Goal: Find specific page/section: Find specific page/section

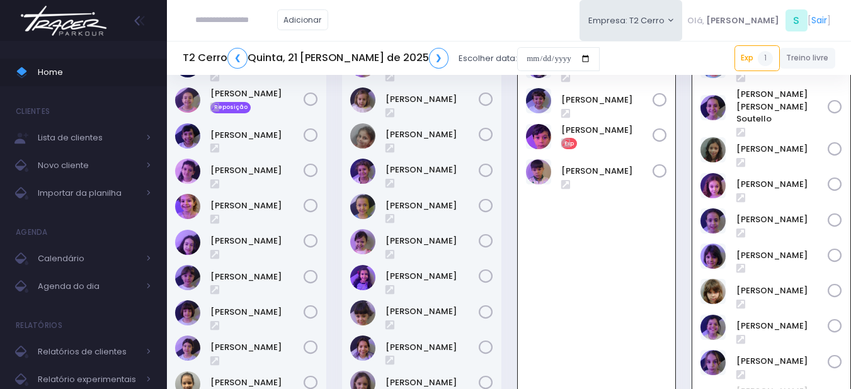
scroll to position [91, 0]
click at [683, 35] on button "Empresa: T2 Cerro" at bounding box center [630, 20] width 103 height 41
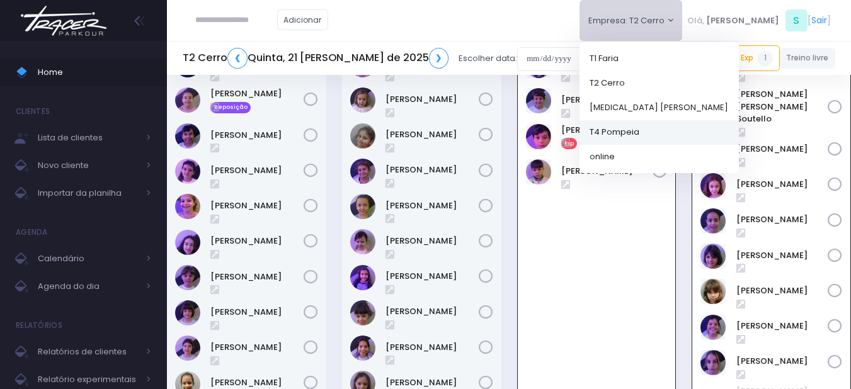
click at [673, 125] on link "T4 Pompeia" at bounding box center [658, 132] width 159 height 25
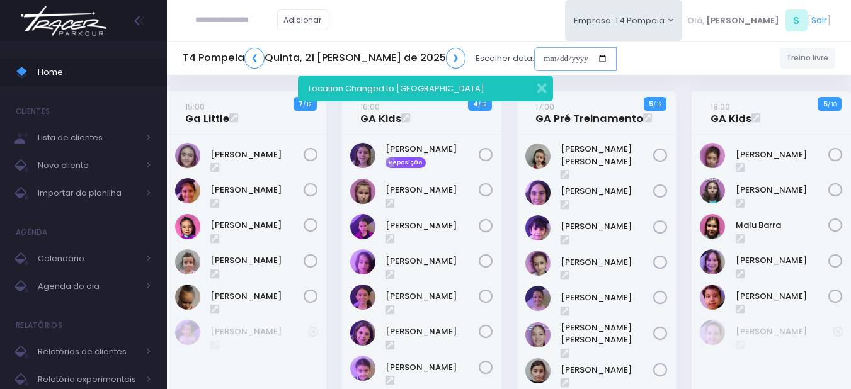
click at [555, 57] on input "date" at bounding box center [575, 59] width 82 height 24
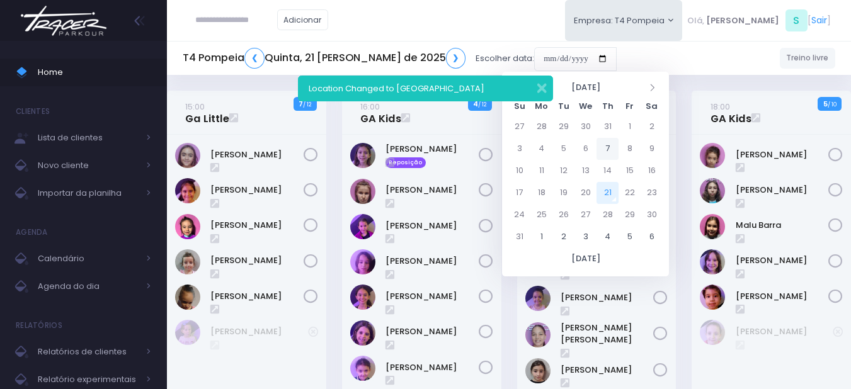
click at [608, 149] on td "7" at bounding box center [607, 149] width 22 height 22
type input "**********"
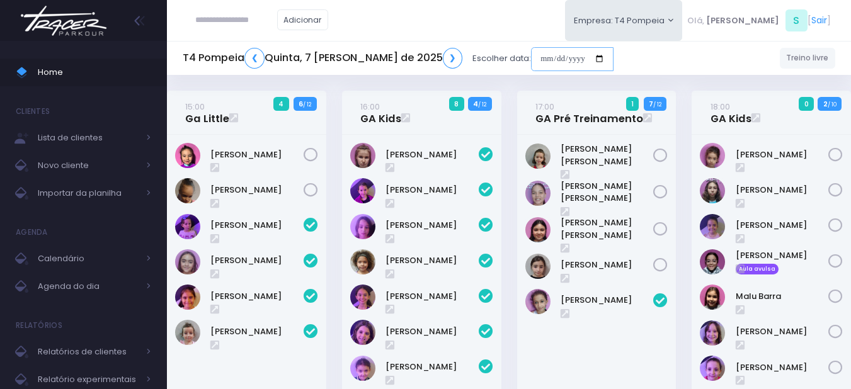
click at [531, 56] on input "date" at bounding box center [572, 59] width 82 height 24
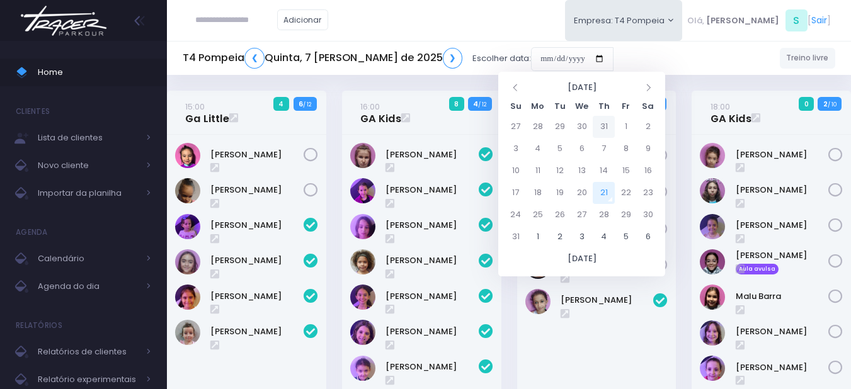
click at [603, 121] on td "31" at bounding box center [604, 127] width 22 height 22
type input "**********"
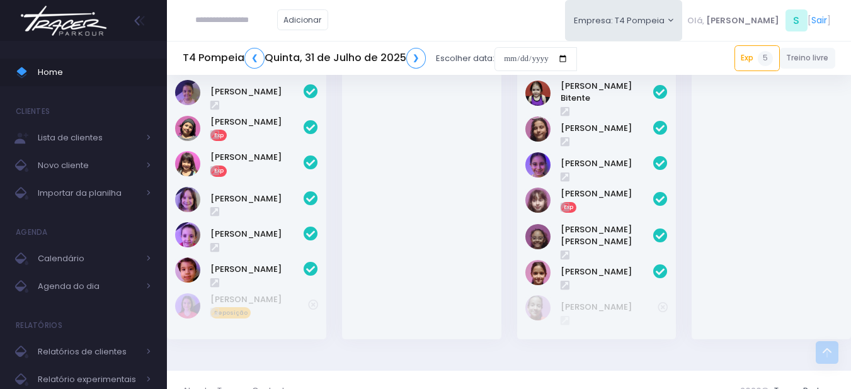
scroll to position [589, 0]
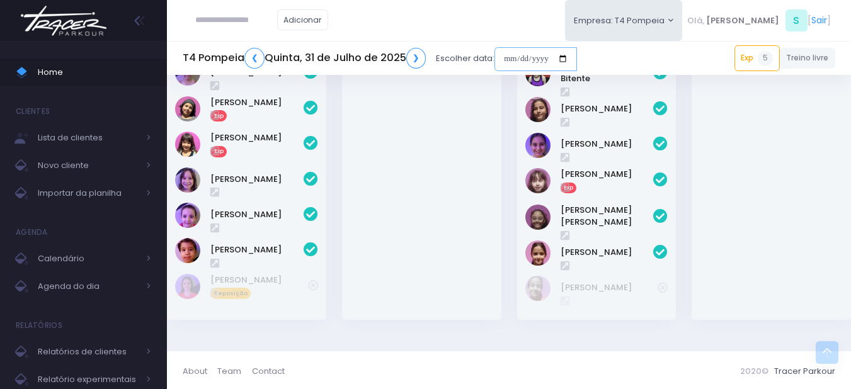
click at [563, 57] on input "date" at bounding box center [535, 59] width 82 height 24
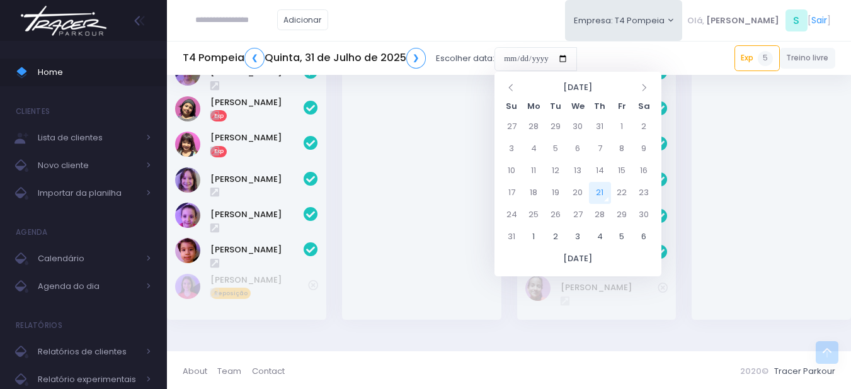
click at [421, 195] on div "[PERSON_NAME]" at bounding box center [421, 115] width 159 height 409
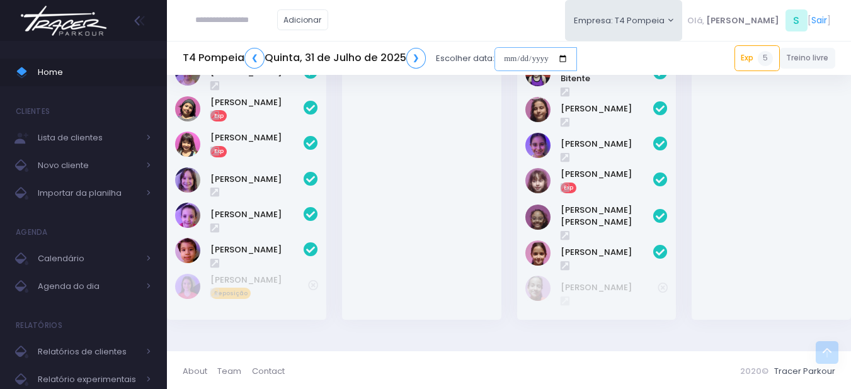
click at [525, 56] on input "date" at bounding box center [535, 59] width 82 height 24
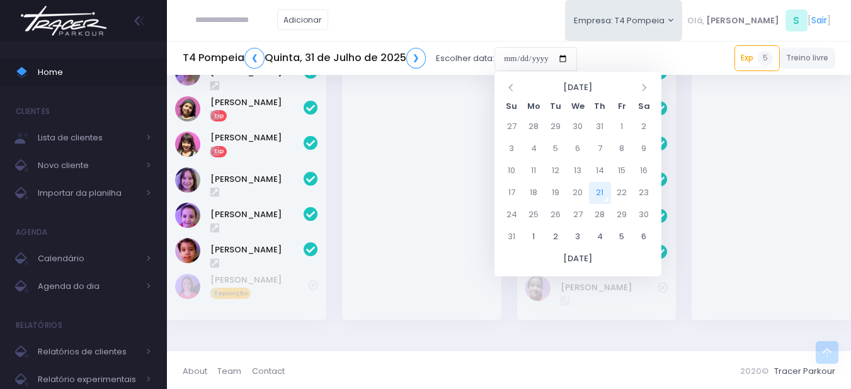
click at [596, 192] on td "21" at bounding box center [600, 193] width 22 height 22
type input "**********"
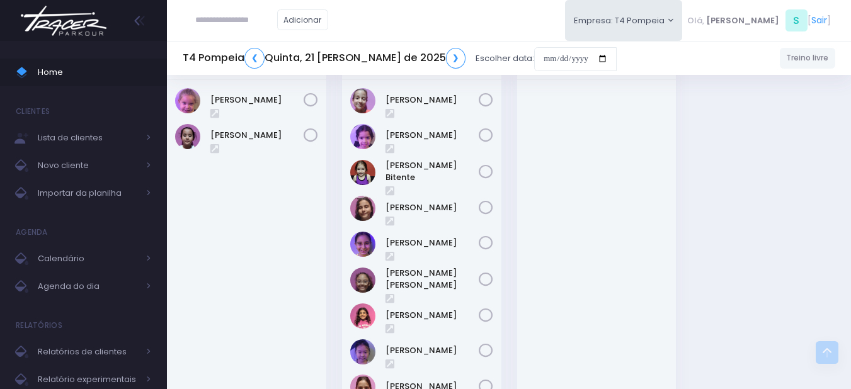
scroll to position [264, 0]
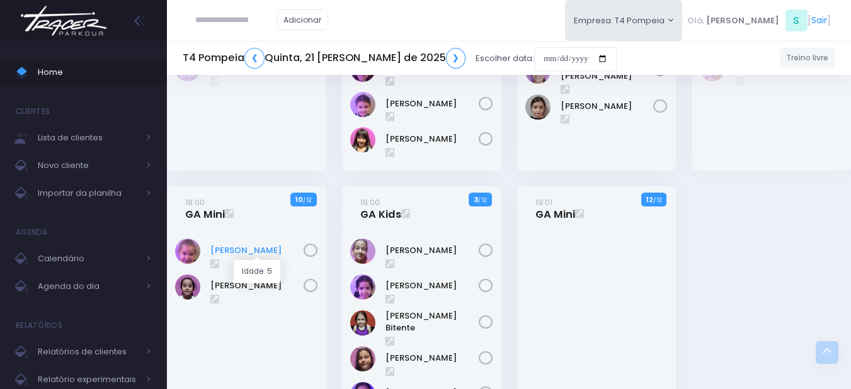
click at [254, 246] on link "[PERSON_NAME]" at bounding box center [256, 250] width 93 height 13
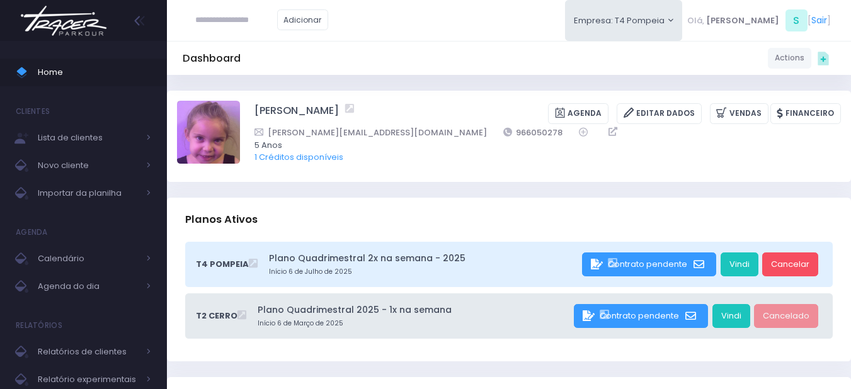
click at [60, 12] on img at bounding box center [64, 21] width 96 height 44
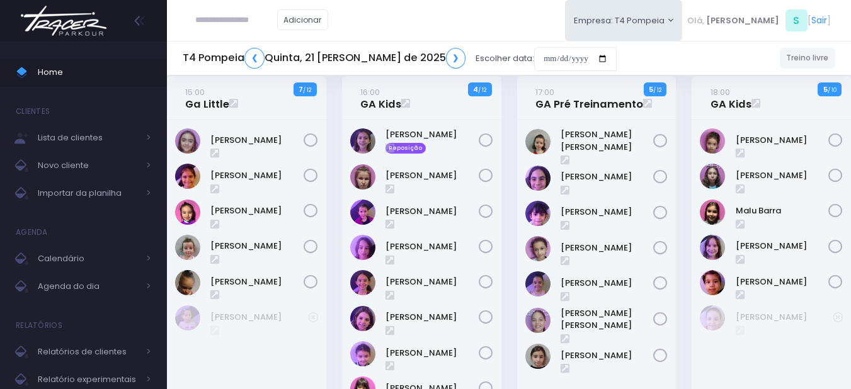
scroll to position [315, 0]
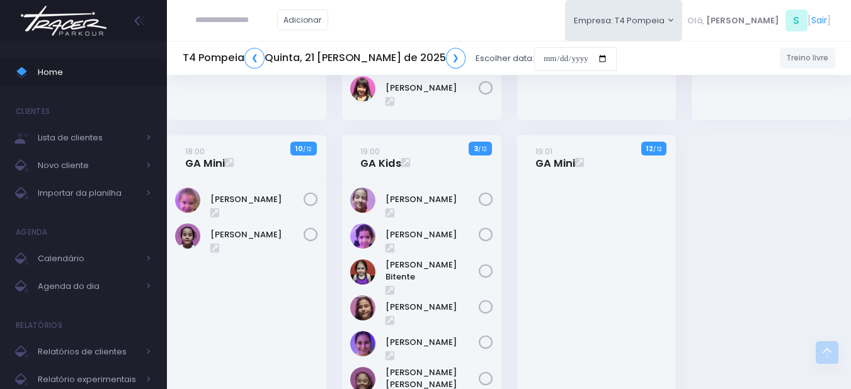
click at [268, 192] on div "[PERSON_NAME]" at bounding box center [246, 200] width 143 height 25
click at [261, 195] on link "[PERSON_NAME]" at bounding box center [256, 199] width 93 height 13
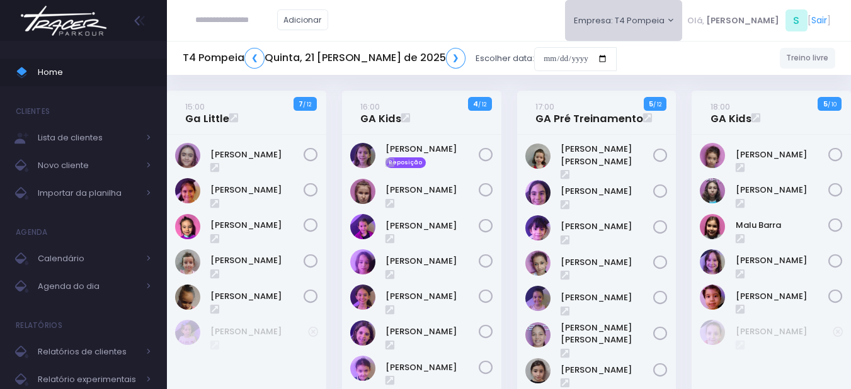
click at [651, 18] on button "Empresa: T4 Pompeia" at bounding box center [624, 20] width 118 height 41
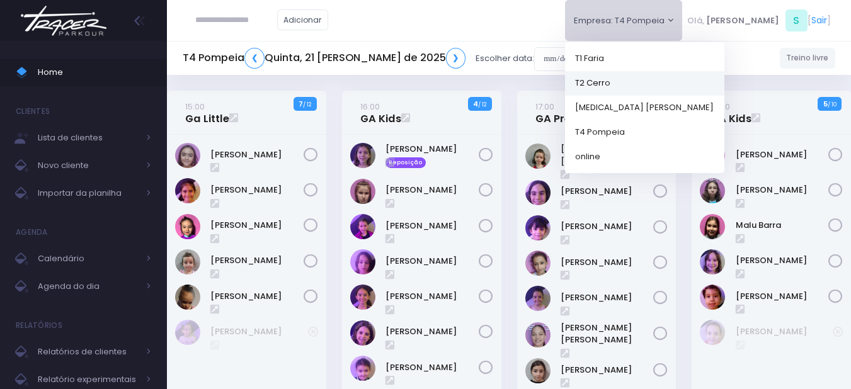
click at [653, 81] on link "T2 Cerro" at bounding box center [644, 83] width 159 height 25
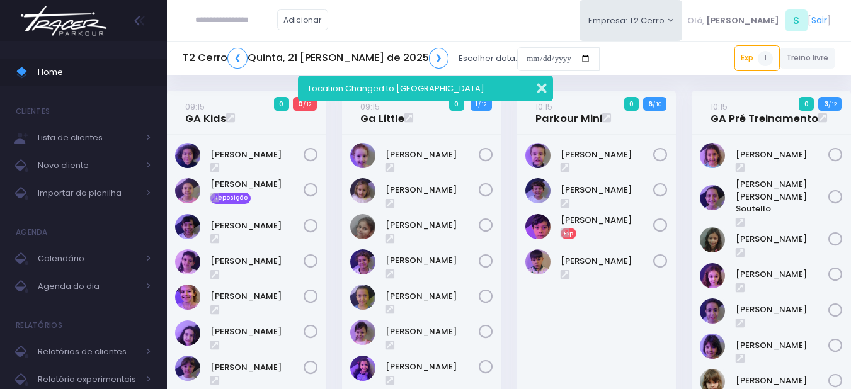
click at [546, 90] on button "button" at bounding box center [533, 86] width 25 height 14
